Goal: Transaction & Acquisition: Book appointment/travel/reservation

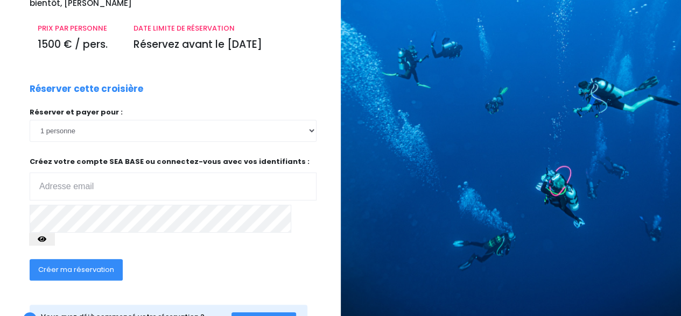
scroll to position [161, 0]
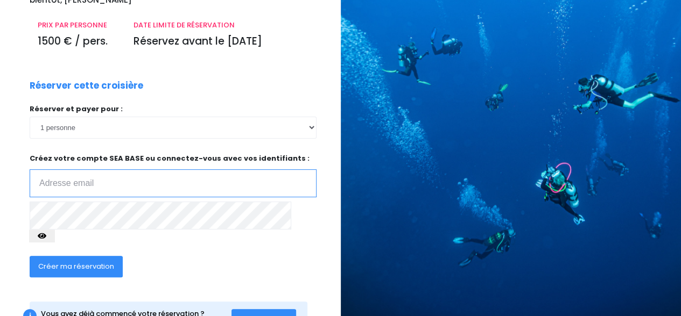
click at [106, 173] on input "email" at bounding box center [173, 183] width 287 height 28
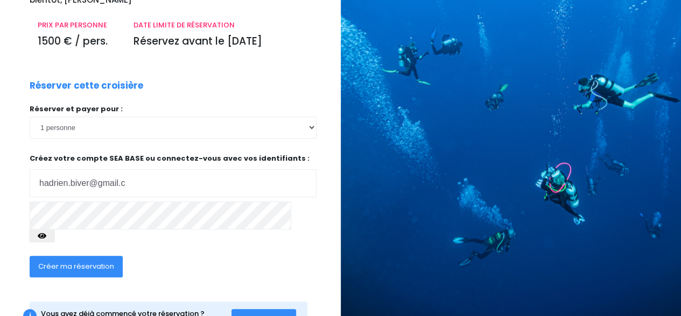
click at [248, 315] on span "Se connecter" at bounding box center [263, 320] width 47 height 10
click at [144, 174] on input "hadrien.biver@gmail.c" at bounding box center [173, 183] width 287 height 28
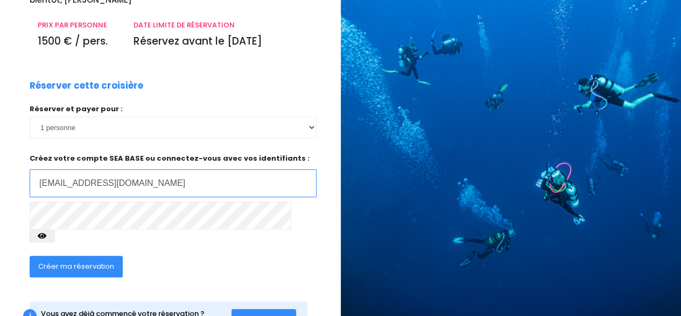
type input "hadrien.biver@gmail.com"
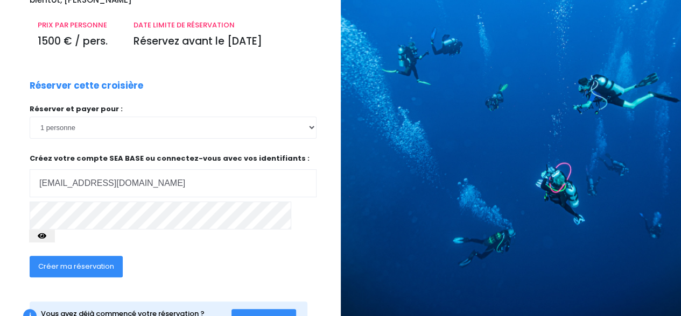
click at [102, 261] on span "Créer ma réservation" at bounding box center [76, 266] width 76 height 10
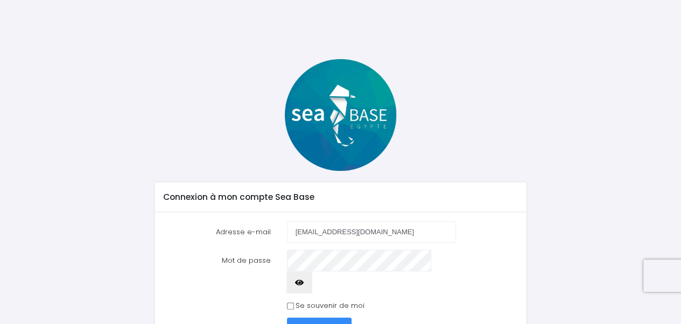
type input "[EMAIL_ADDRESS][DOMAIN_NAME]"
click at [309, 323] on span "Se connecter" at bounding box center [318, 328] width 47 height 10
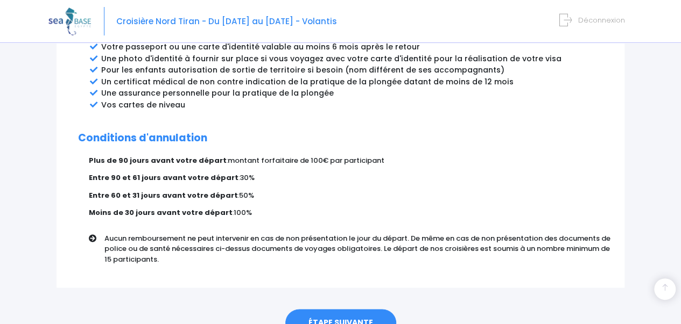
scroll to position [681, 0]
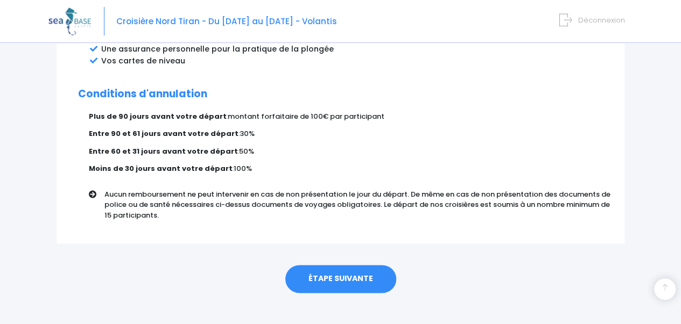
click at [342, 265] on link "ÉTAPE SUIVANTE" at bounding box center [340, 279] width 111 height 28
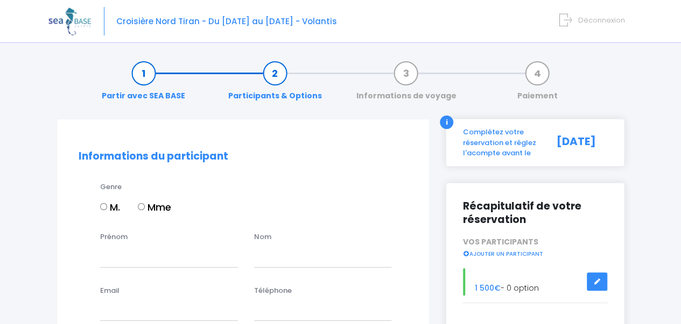
click at [102, 205] on input "M." at bounding box center [103, 206] width 7 height 7
radio input "true"
click at [124, 259] on input "Prénom" at bounding box center [169, 257] width 138 height 22
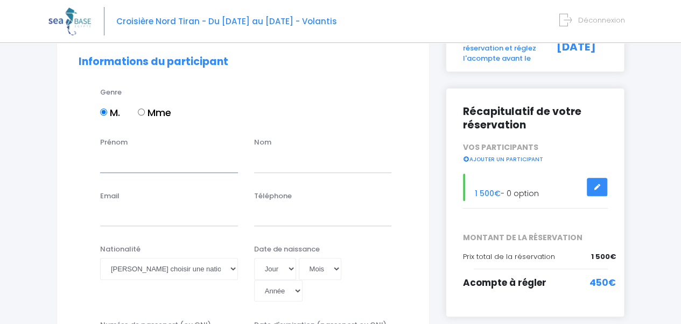
scroll to position [108, 0]
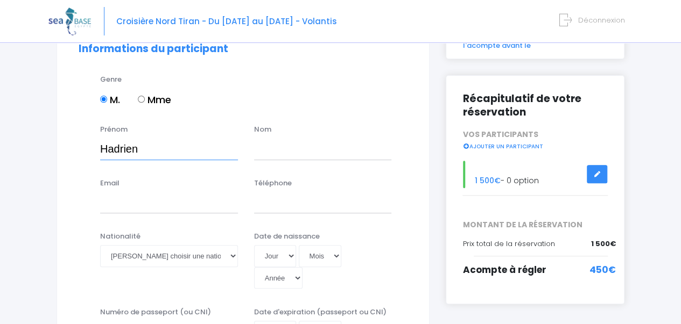
type input "Hadrien"
type input "BIVER"
click at [149, 208] on input "Email" at bounding box center [169, 203] width 138 height 22
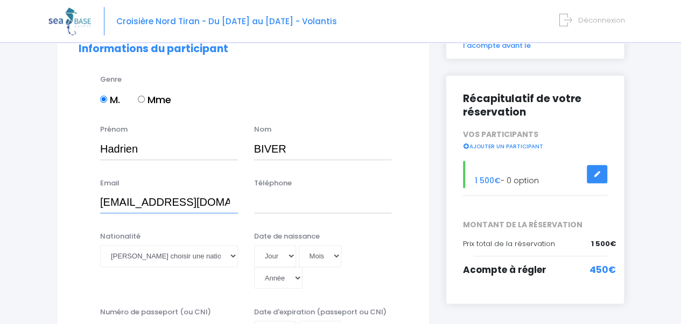
type input "hadrien.biver@gmail.com"
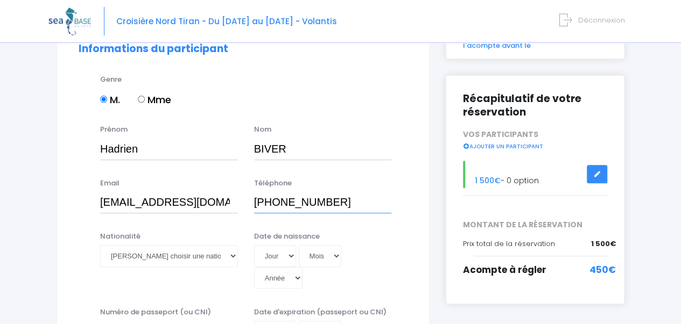
type input "+33616968153"
click at [173, 261] on select "Veuillez choisir une nationalité Afghane Albanaise Algerienne Allemande America…" at bounding box center [169, 256] width 138 height 22
select select "Française"
click at [100, 245] on select "Veuillez choisir une nationalité Afghane Albanaise Algerienne Allemande America…" at bounding box center [169, 256] width 138 height 22
click at [279, 258] on select "Jour 01 02 03 04 05 06 07 08 09 10 11 12 13 14 15 16 17 18 19 20 21 22 23 24 25…" at bounding box center [275, 256] width 42 height 22
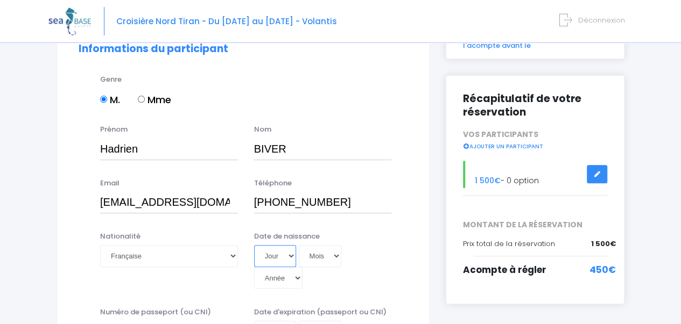
select select "04"
click at [254, 245] on select "Jour 01 02 03 04 05 06 07 08 09 10 11 12 13 14 15 16 17 18 19 20 21 22 23 24 25…" at bounding box center [275, 256] width 42 height 22
click at [333, 259] on select "Mois 01 02 03 04 05 06 07 08 09 10 11 12" at bounding box center [320, 256] width 43 height 22
select select "09"
click at [299, 245] on select "Mois 01 02 03 04 05 06 07 08 09 10 11 12" at bounding box center [320, 256] width 43 height 22
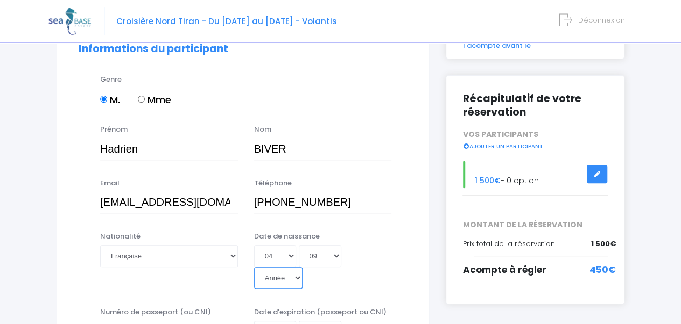
click at [302, 267] on select "Année 2045 2044 2043 2042 2041 2040 2039 2038 2037 2036 2035 2034 2033 2032 203…" at bounding box center [278, 278] width 48 height 22
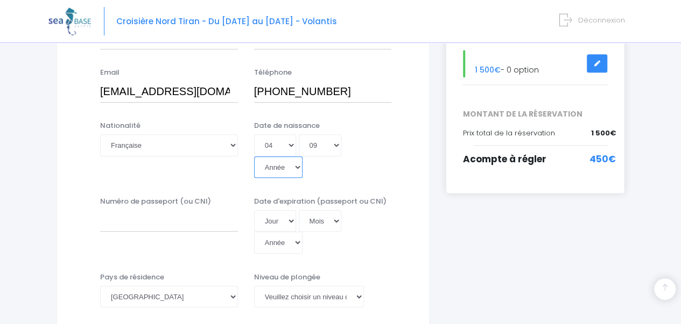
scroll to position [269, 0]
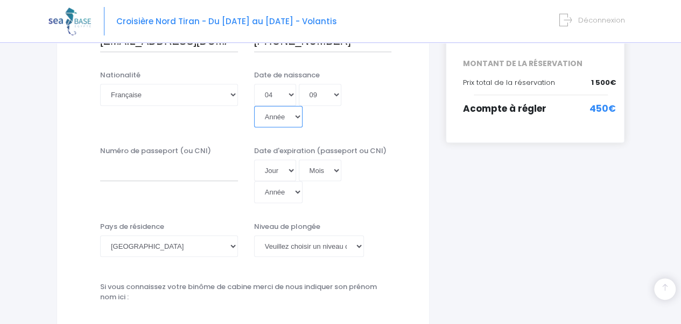
click at [302, 106] on select "Année 2045 2044 2043 2042 2041 2040 2039 2038 2037 2036 2035 2034 2033 2032 203…" at bounding box center [278, 117] width 48 height 22
select select "1986"
click at [302, 106] on select "Année 2045 2044 2043 2042 2041 2040 2039 2038 2037 2036 2035 2034 2033 2032 203…" at bounding box center [278, 117] width 48 height 22
type input "1986-09-04"
click at [176, 160] on input "Numéro de passeport (ou CNI)" at bounding box center [169, 171] width 138 height 22
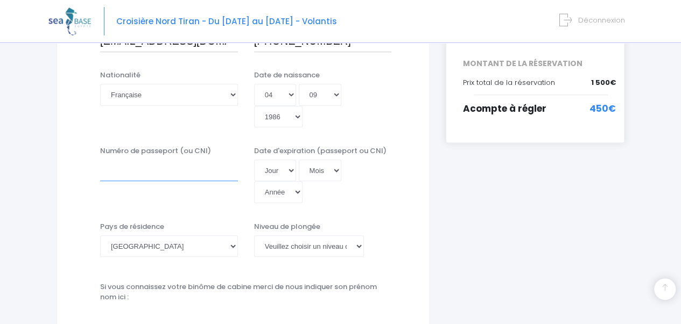
click at [181, 160] on input "Numéro de passeport (ou CNI)" at bounding box center [169, 171] width 138 height 22
type input "18FI32091"
click at [288, 160] on select "Jour 01 02 03 04 05 06 07 08 09 10 11 12 13 14 15 16 17 18 19 20 21 22 23 24 25…" at bounding box center [275, 171] width 42 height 22
select select "25"
click at [254, 160] on select "Jour 01 02 03 04 05 06 07 08 09 10 11 12 13 14 15 16 17 18 19 20 21 22 23 24 25…" at bounding box center [275, 171] width 42 height 22
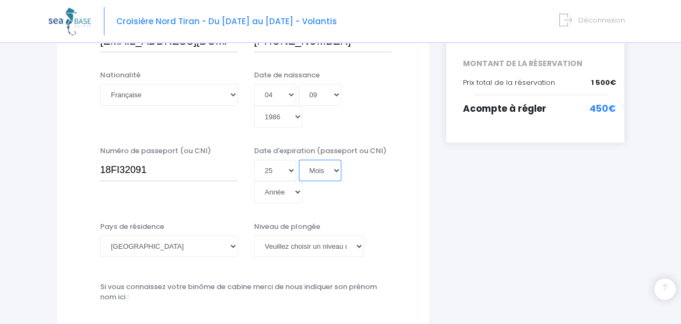
click at [317, 160] on select "Mois 01 02 03 04 05 06 07 08 09 10 11 12" at bounding box center [320, 171] width 43 height 22
select select "10"
click at [299, 160] on select "Mois 01 02 03 04 05 06 07 08 09 10 11 12" at bounding box center [320, 171] width 43 height 22
click at [302, 181] on select "Année 2045 2044 2043 2042 2041 2040 2039 2038 2037 2036 2035 2034 2033 2032 203…" at bounding box center [278, 192] width 48 height 22
select select "2028"
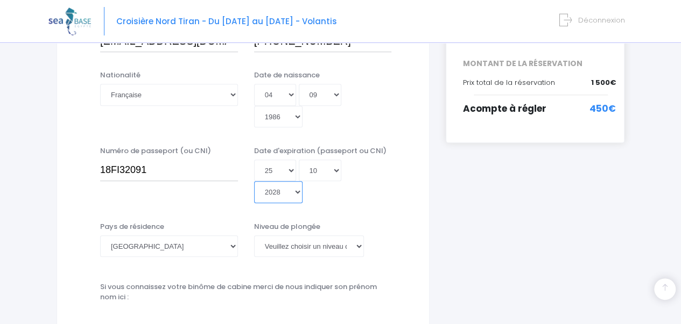
click at [302, 181] on select "Année 2045 2044 2043 2042 2041 2040 2039 2038 2037 2036 2035 2034 2033 2032 203…" at bounding box center [278, 192] width 48 height 22
type input "2028-10-25"
click at [316, 236] on select "Veuillez choisir un niveau de plongée Non plongeur Junior OW diver Adventure OW…" at bounding box center [309, 247] width 110 height 22
select select "N3"
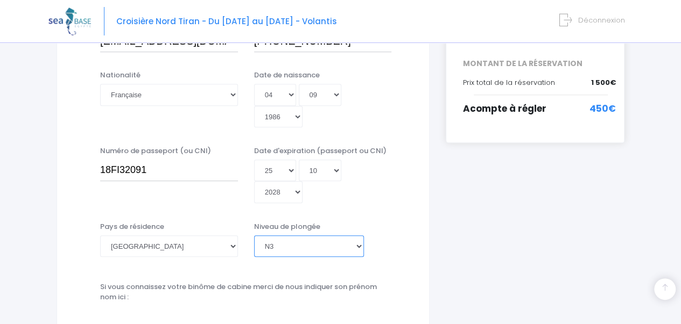
click at [254, 236] on select "Veuillez choisir un niveau de plongée Non plongeur Junior OW diver Adventure OW…" at bounding box center [309, 247] width 110 height 22
click at [174, 306] on input "text" at bounding box center [245, 317] width 291 height 22
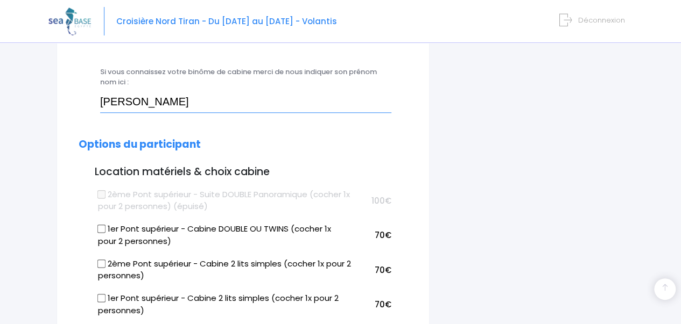
scroll to position [538, 0]
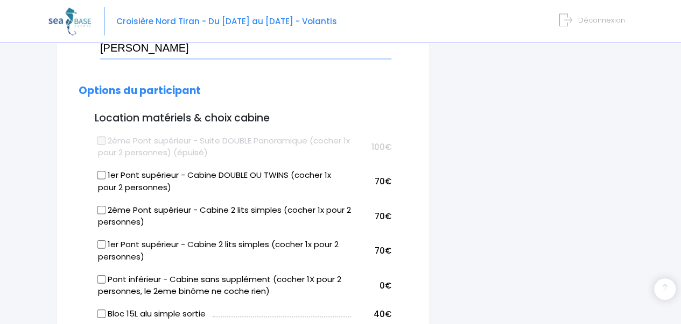
type input "Pierre-Loup Fournier"
click at [100, 206] on input "2ème Pont supérieur - Cabine 2 lits simples (cocher 1x pour 2 personnes)" at bounding box center [101, 210] width 9 height 9
checkbox input "true"
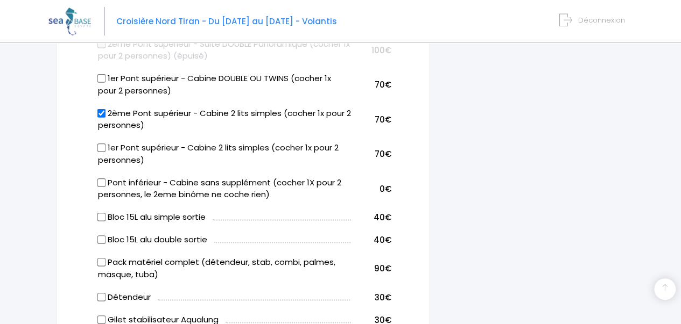
scroll to position [646, 0]
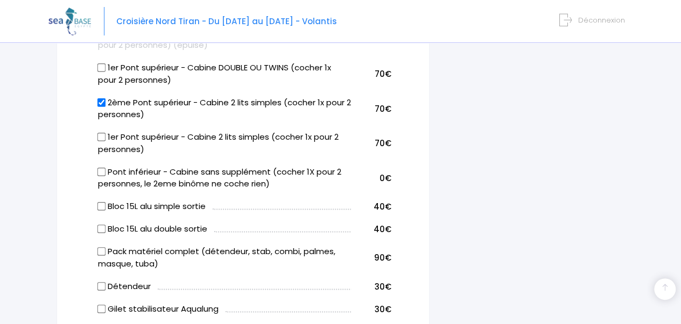
click at [100, 202] on input "Bloc 15L alu simple sortie" at bounding box center [101, 206] width 9 height 9
checkbox input "true"
click at [103, 305] on input "Gilet stabilisateur Aqualung" at bounding box center [101, 309] width 9 height 9
checkbox input "true"
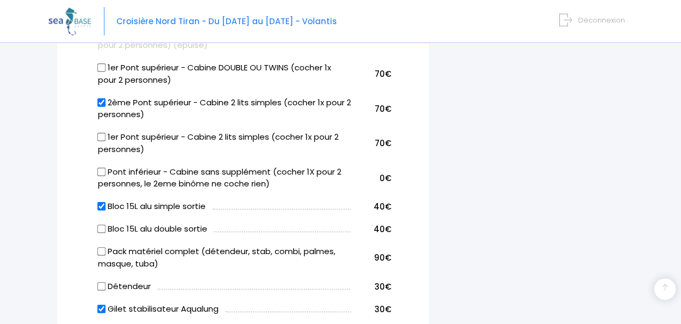
checkbox input "true"
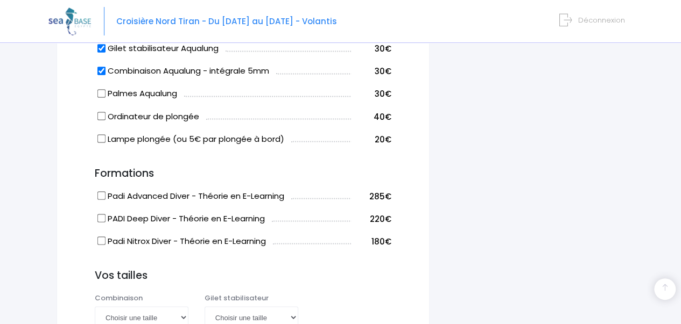
scroll to position [915, 0]
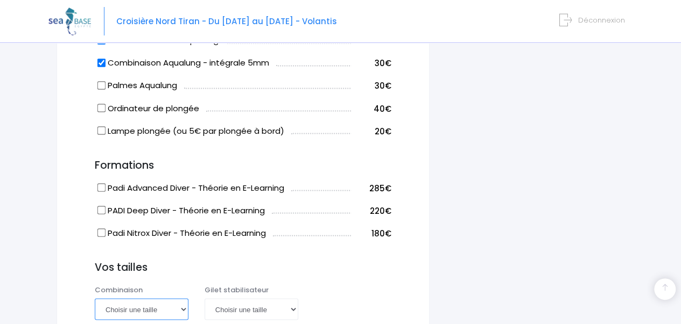
click at [175, 299] on select "Choisir une taille XS S M ML L XL XXL" at bounding box center [142, 310] width 94 height 22
select select "S"
click at [95, 299] on select "Choisir une taille XS S M ML L XL XXL" at bounding box center [142, 310] width 94 height 22
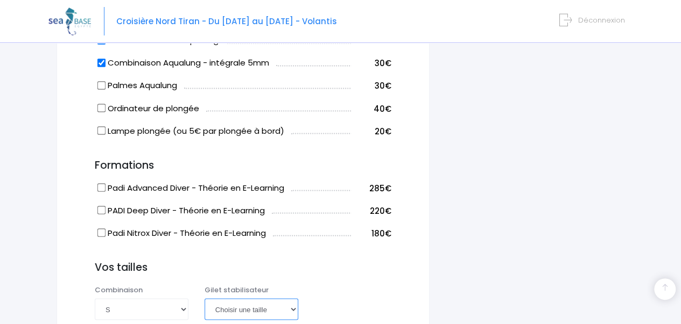
click at [252, 299] on select "Choisir une taille XXS XS S M ML L XL XXL" at bounding box center [251, 310] width 94 height 22
select select "S"
click at [204, 299] on select "Choisir une taille XXS XS S M ML L XL XXL" at bounding box center [251, 310] width 94 height 22
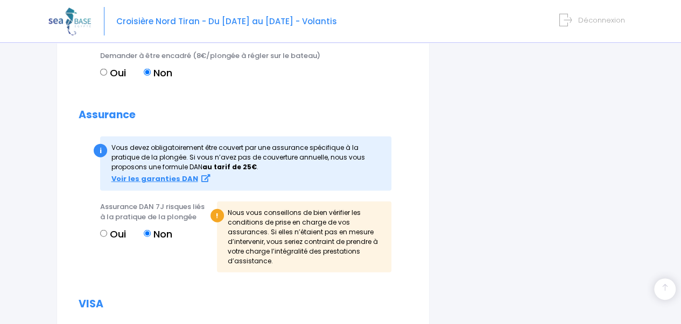
scroll to position [1291, 0]
click at [105, 229] on input "Oui" at bounding box center [103, 232] width 7 height 7
radio input "true"
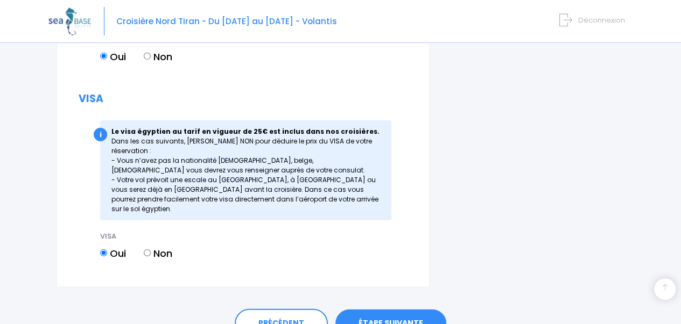
scroll to position [1476, 0]
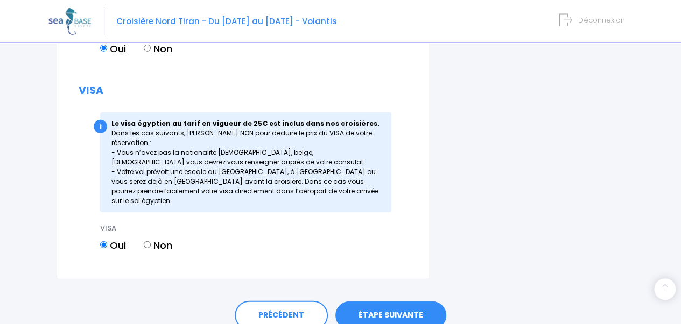
click at [369, 302] on link "ÉTAPE SUIVANTE" at bounding box center [390, 316] width 111 height 28
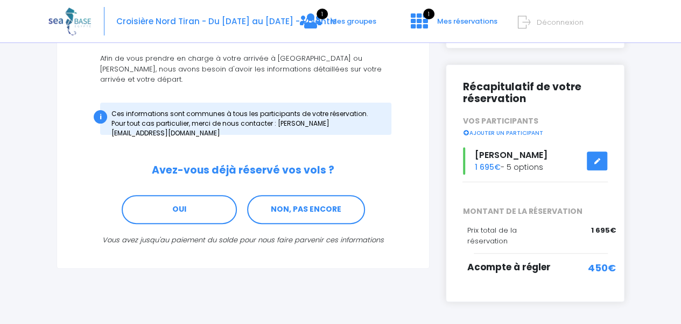
scroll to position [149, 0]
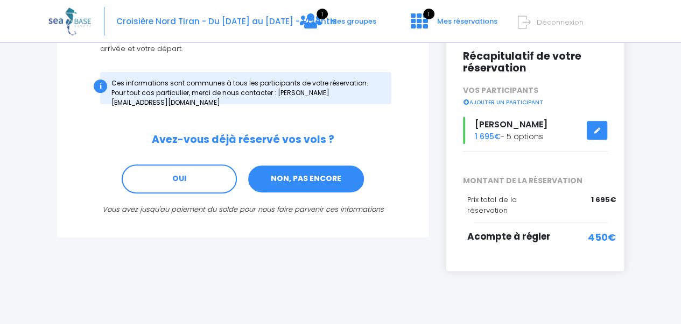
click at [305, 169] on link "NON, PAS ENCORE" at bounding box center [306, 179] width 118 height 29
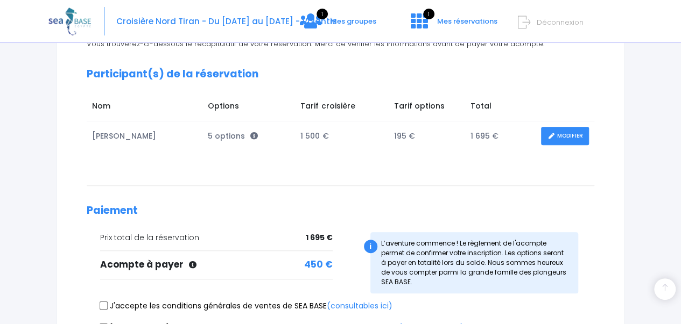
scroll to position [215, 0]
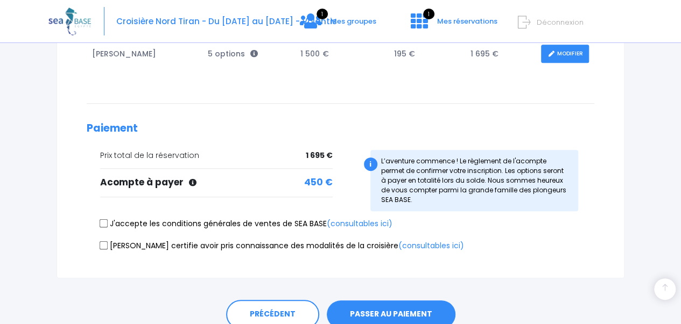
click at [105, 221] on input "J'accepte les conditions générales de ventes de SEA BASE (consultables ici)" at bounding box center [104, 224] width 9 height 9
checkbox input "true"
click at [105, 243] on label "[PERSON_NAME] certifie avoir pris connaissance des modalités de la croisière (c…" at bounding box center [282, 246] width 364 height 11
click at [105, 243] on input "[PERSON_NAME] certifie avoir pris connaissance des modalités de la croisière (c…" at bounding box center [104, 245] width 9 height 9
checkbox input "true"
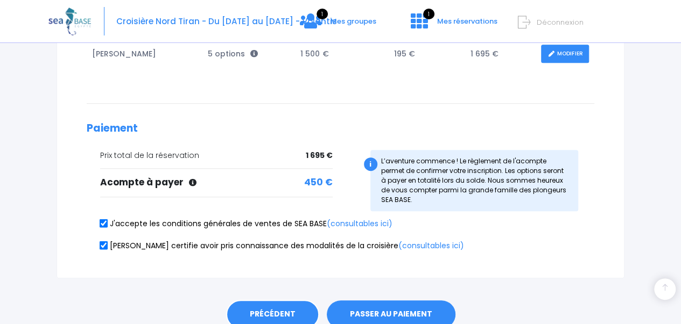
click at [269, 315] on link "PRÉCÉDENT" at bounding box center [272, 314] width 93 height 29
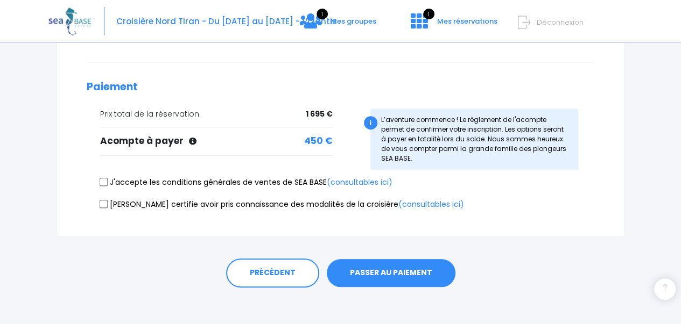
scroll to position [261, 0]
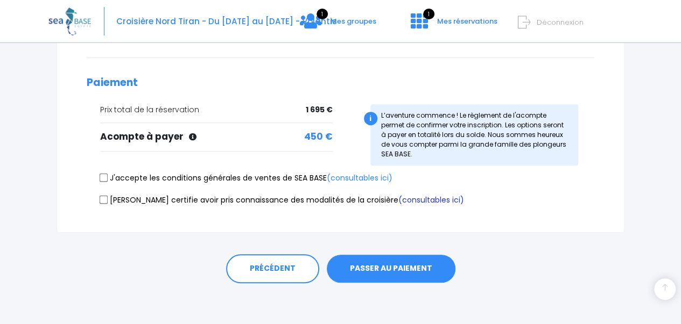
click at [398, 196] on link "(consultables ici)" at bounding box center [431, 200] width 66 height 11
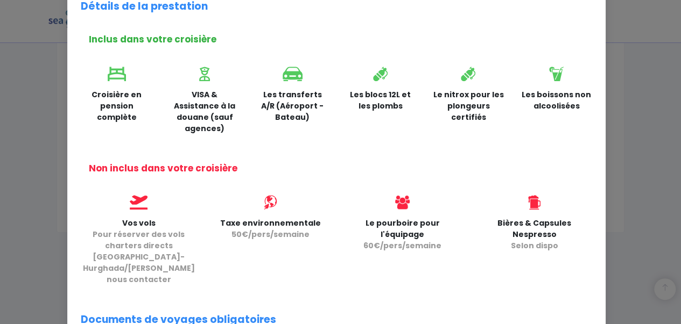
scroll to position [269, 0]
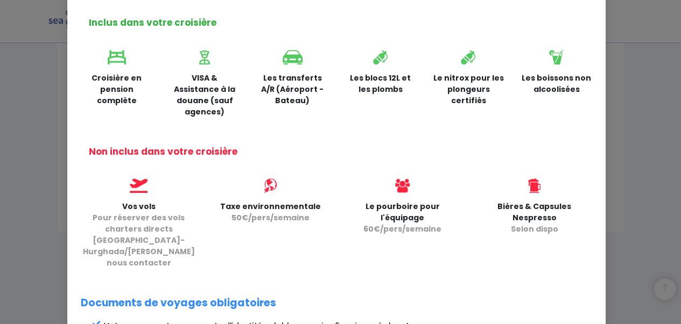
click at [54, 109] on div "Partir avec Sea Base × Rappel de votre croisière NORD TIRAN du 31/10/2026 au 07…" at bounding box center [340, 162] width 681 height 324
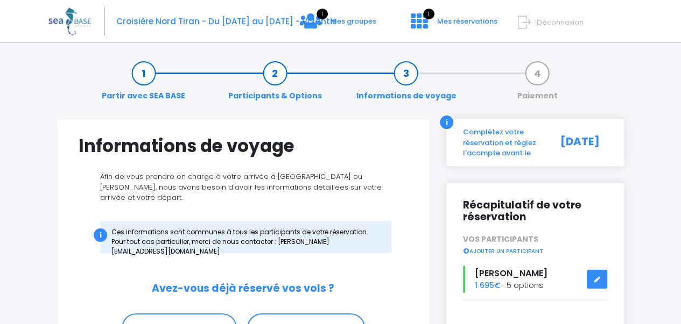
click at [279, 74] on link "Participants & Options" at bounding box center [275, 85] width 104 height 34
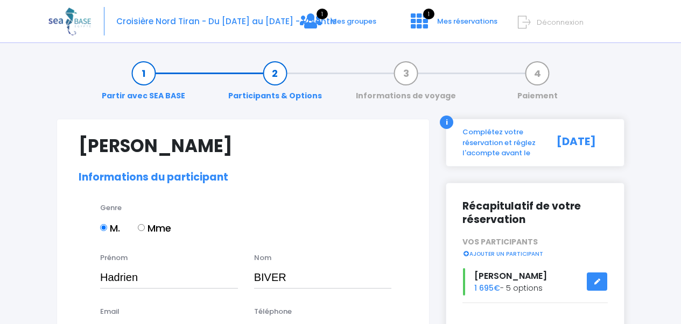
select select "N3"
select select "S"
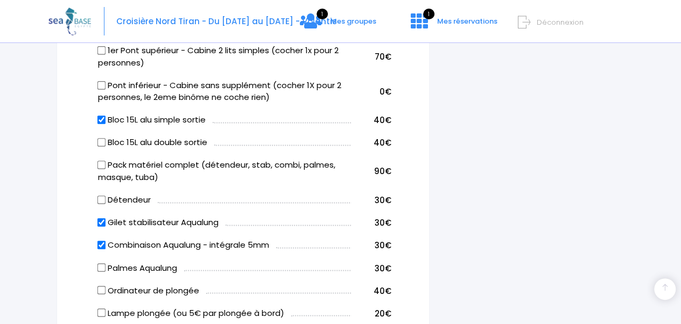
scroll to position [646, 0]
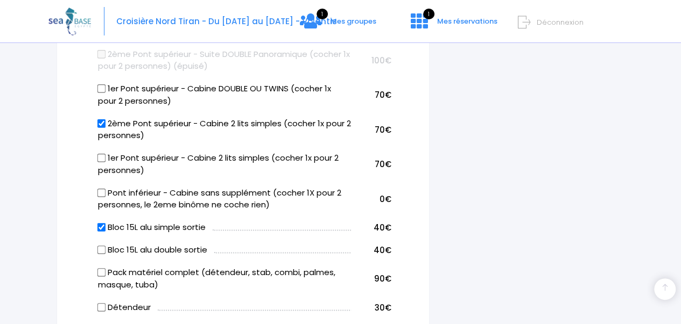
click at [100, 223] on input "Bloc 15L alu simple sortie" at bounding box center [101, 227] width 9 height 9
click at [103, 223] on input "Bloc 15L alu simple sortie" at bounding box center [101, 227] width 9 height 9
checkbox input "true"
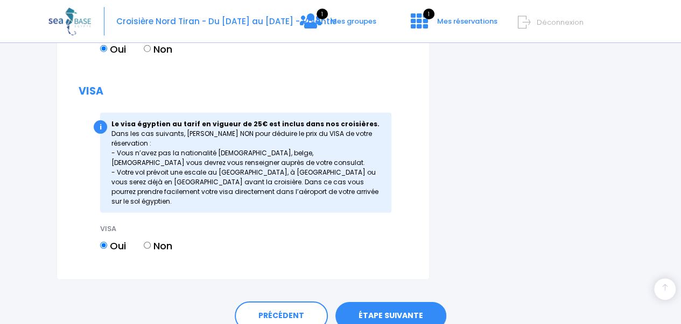
scroll to position [1497, 0]
click at [393, 302] on link "ÉTAPE SUIVANTE" at bounding box center [390, 316] width 111 height 28
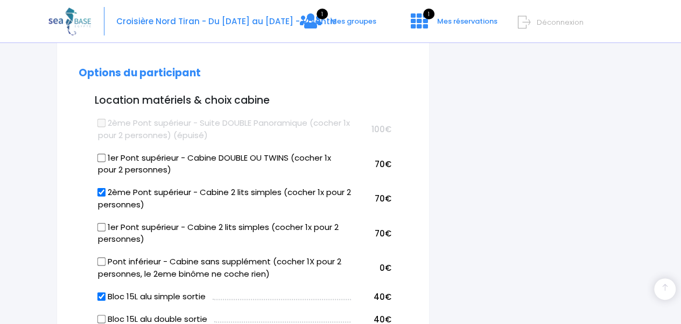
scroll to position [266, 0]
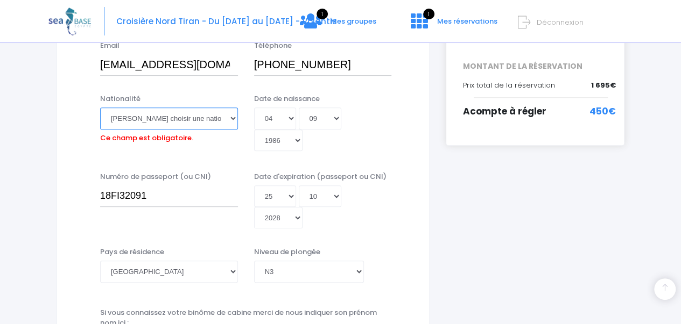
click at [171, 126] on select "Veuillez choisir une nationalité Afghane Albanaise Algerienne Allemande America…" at bounding box center [169, 119] width 138 height 22
select select "Française"
click at [100, 108] on select "Veuillez choisir une nationalité Afghane Albanaise Algerienne Allemande America…" at bounding box center [169, 119] width 138 height 22
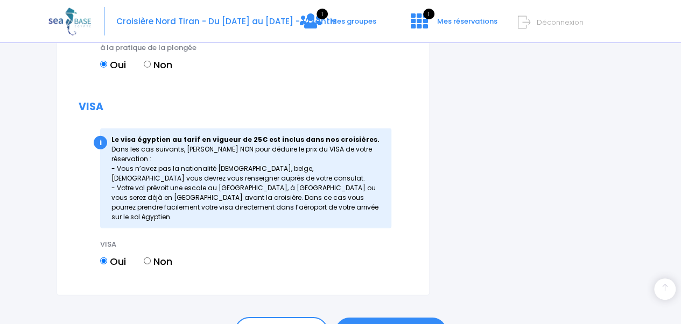
scroll to position [1497, 0]
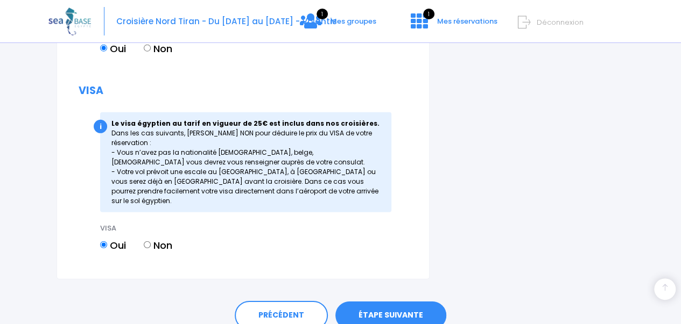
click at [401, 302] on link "ÉTAPE SUIVANTE" at bounding box center [390, 316] width 111 height 28
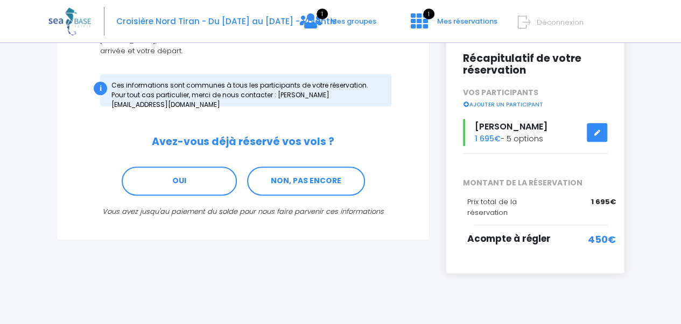
scroll to position [149, 0]
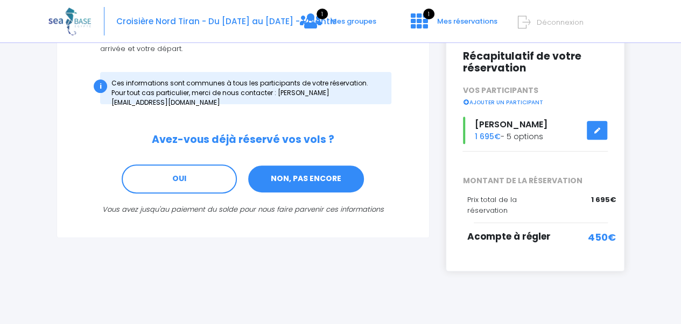
click at [311, 174] on link "NON, PAS ENCORE" at bounding box center [306, 179] width 118 height 29
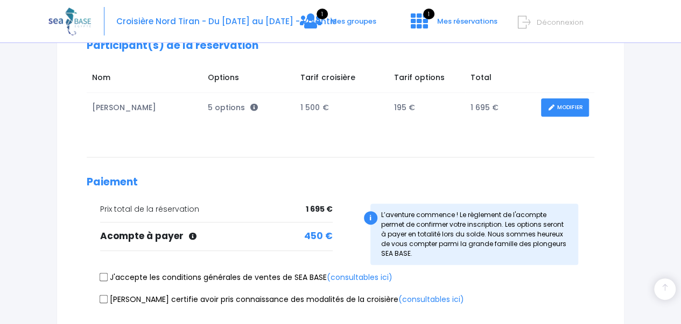
scroll to position [215, 0]
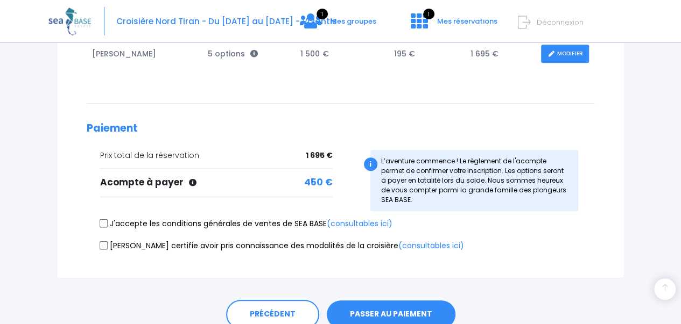
click at [103, 223] on input "J'accepte les conditions générales de ventes de SEA BASE (consultables ici)" at bounding box center [104, 224] width 9 height 9
checkbox input "true"
click at [104, 243] on input "[PERSON_NAME] certifie avoir pris connaissance des modalités de la croisière (c…" at bounding box center [104, 245] width 9 height 9
checkbox input "true"
click at [377, 313] on button "PASSER AU PAIEMENT" at bounding box center [391, 315] width 129 height 28
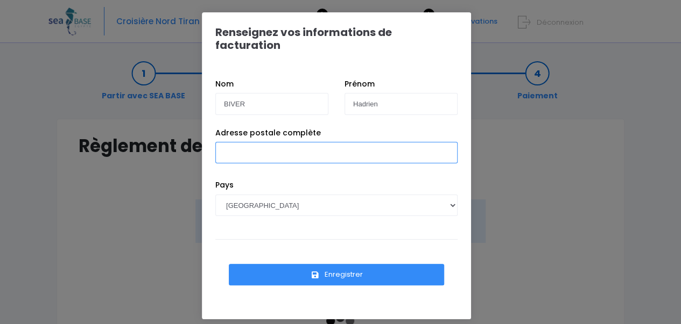
click at [265, 142] on input "Adresse postale complète" at bounding box center [336, 153] width 242 height 22
type input "[STREET_ADDRESS]"
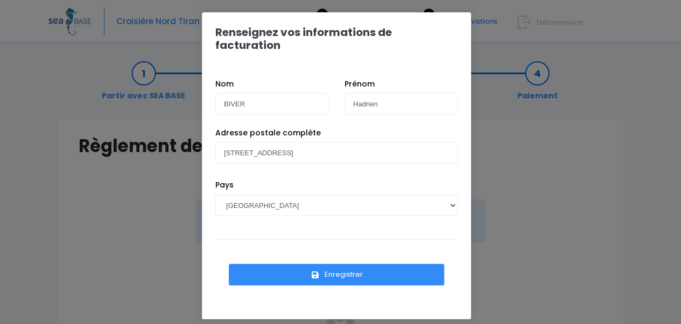
click at [347, 264] on button "Enregistrer" at bounding box center [336, 275] width 215 height 22
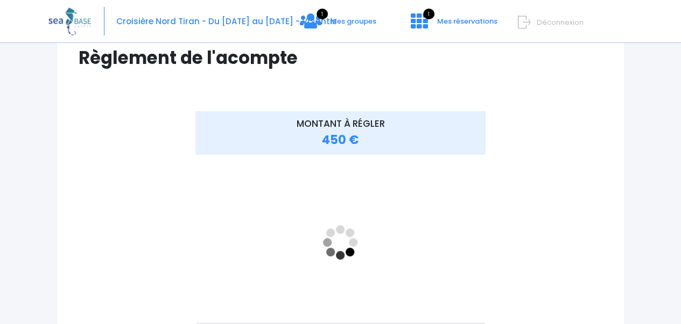
scroll to position [108, 0]
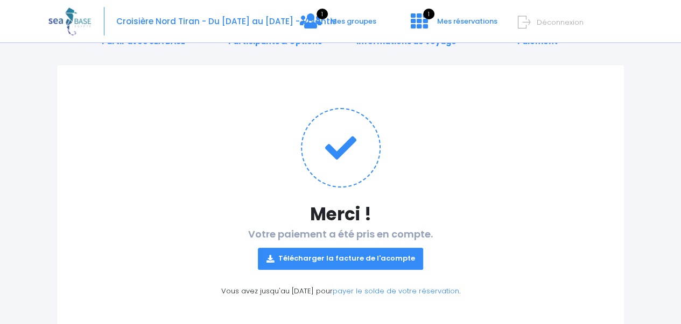
scroll to position [96, 0]
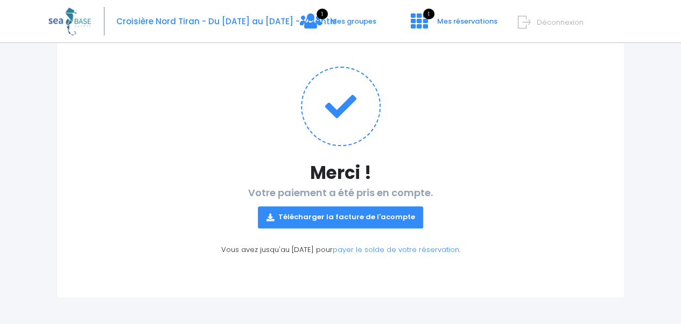
click at [384, 220] on link "Télécharger la facture de l'acompte" at bounding box center [341, 218] width 166 height 22
click at [372, 213] on link "Télécharger la facture de l'acompte" at bounding box center [341, 218] width 166 height 22
